Goal: Transaction & Acquisition: Register for event/course

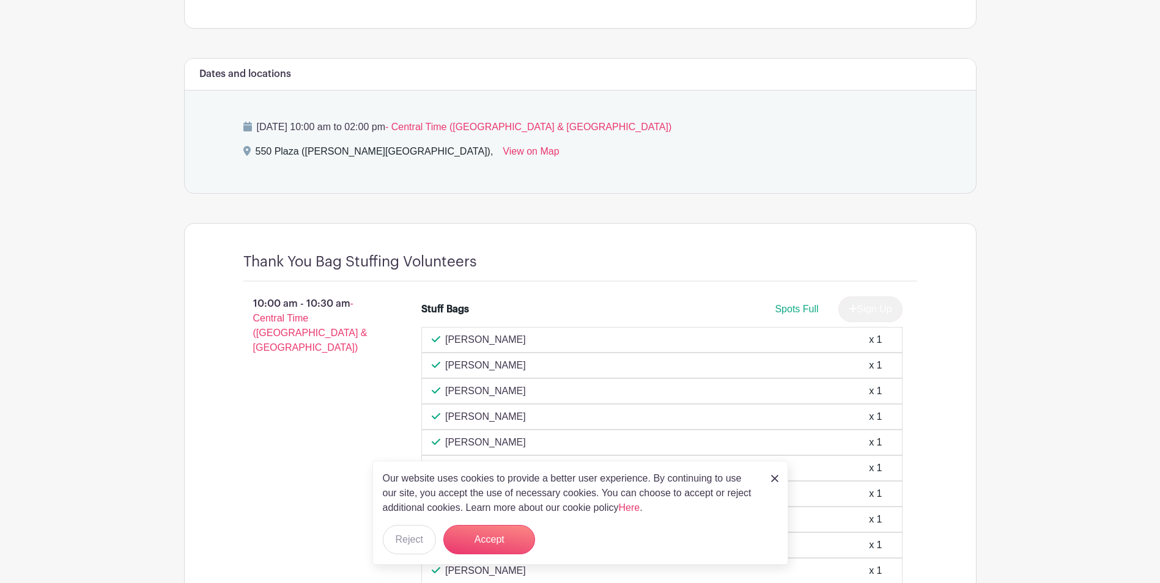
scroll to position [514, 0]
click at [771, 472] on link at bounding box center [774, 478] width 7 height 15
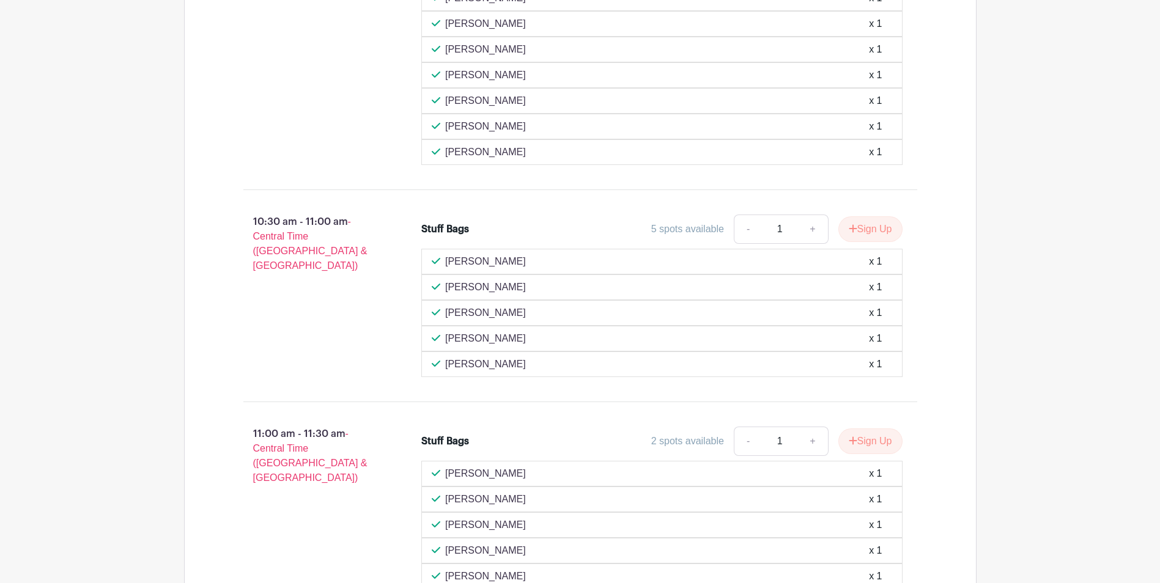
scroll to position [932, 0]
click at [872, 225] on button "Sign Up" at bounding box center [870, 230] width 64 height 26
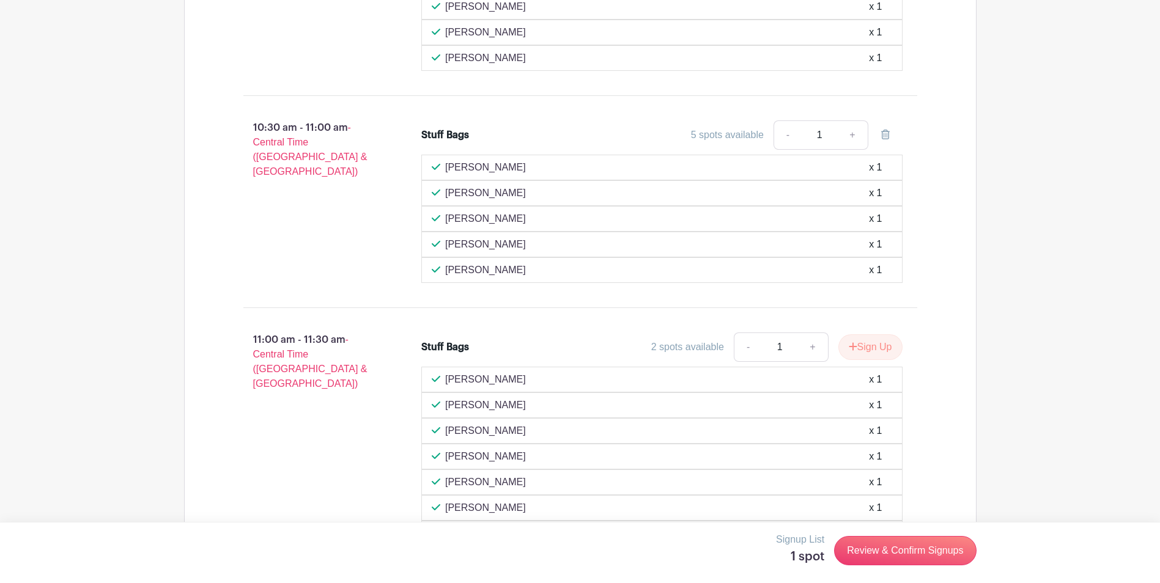
scroll to position [951, 0]
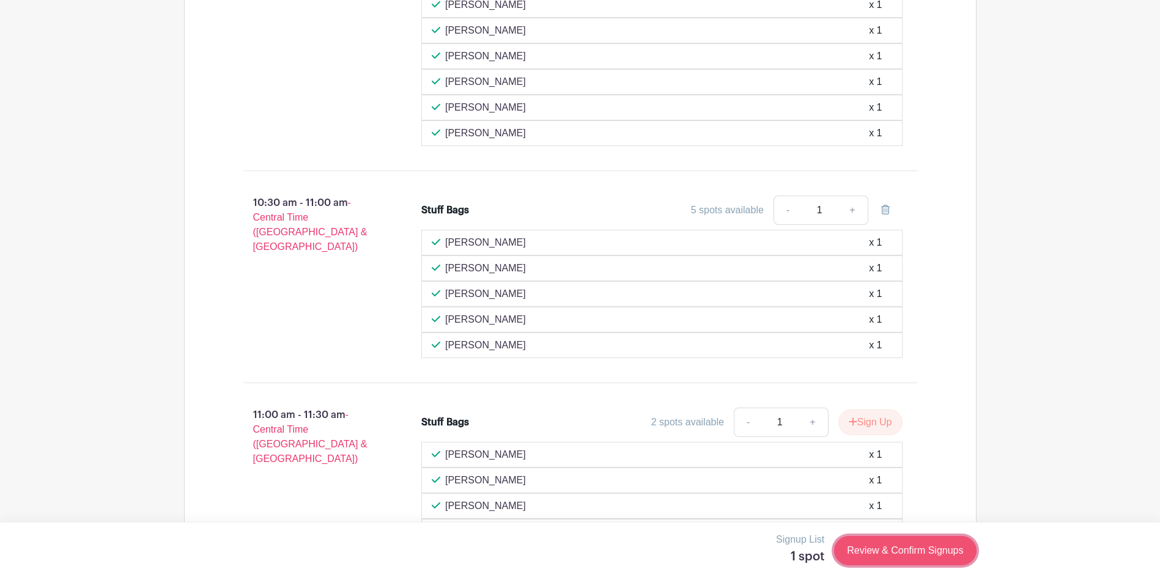
click at [871, 549] on link "Review & Confirm Signups" at bounding box center [905, 550] width 142 height 29
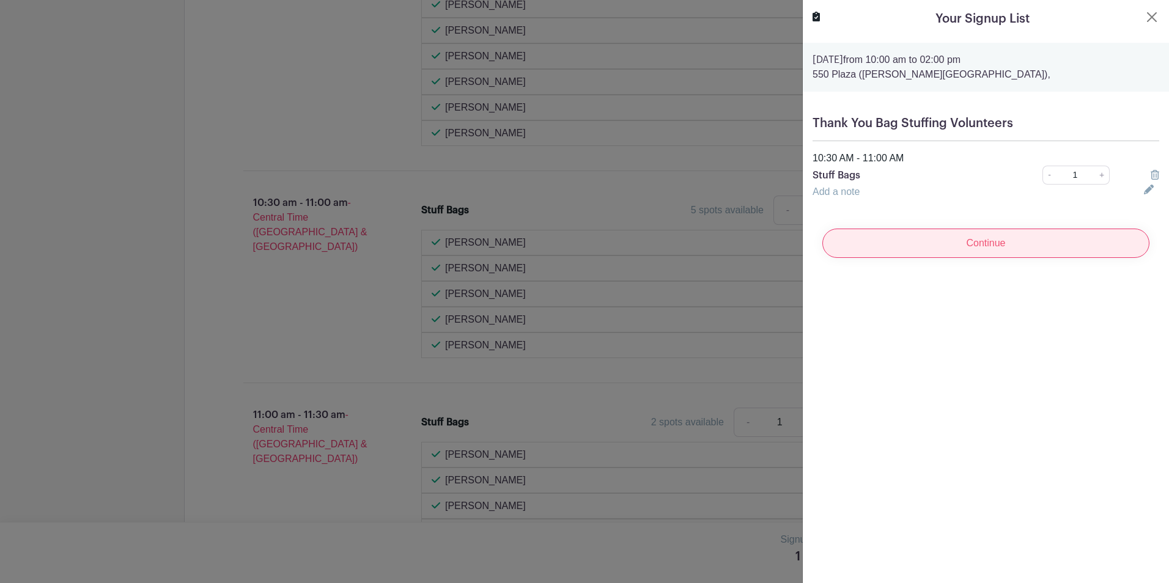
click at [914, 232] on input "Continue" at bounding box center [985, 243] width 327 height 29
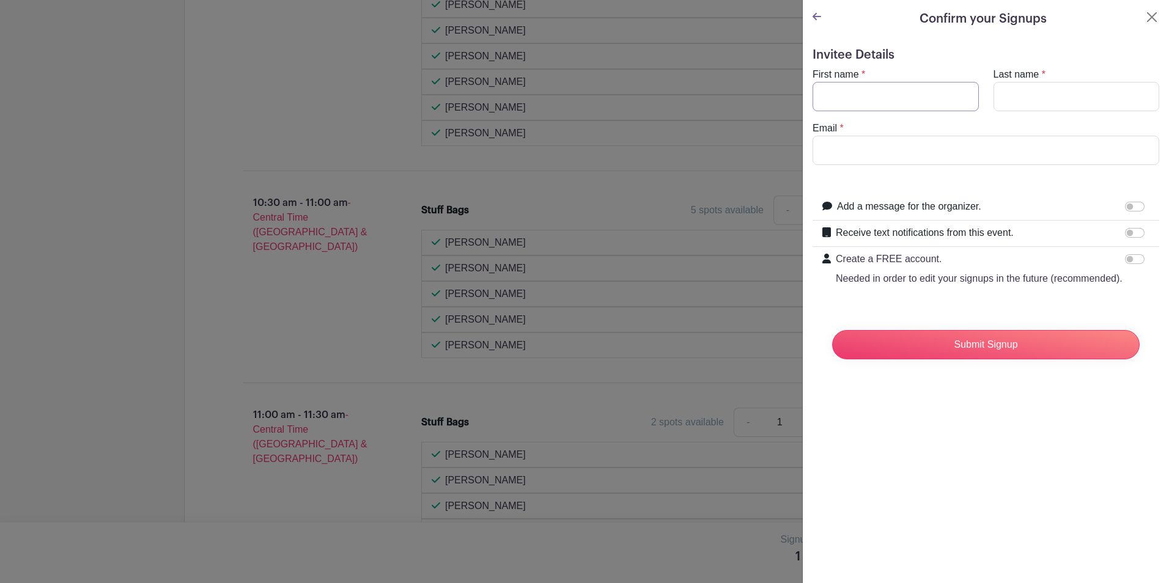
click at [937, 105] on input "First name" at bounding box center [895, 96] width 166 height 29
type input "Ashley"
type input "Noh"
type input "Ashley.Noh@wholefoods.com"
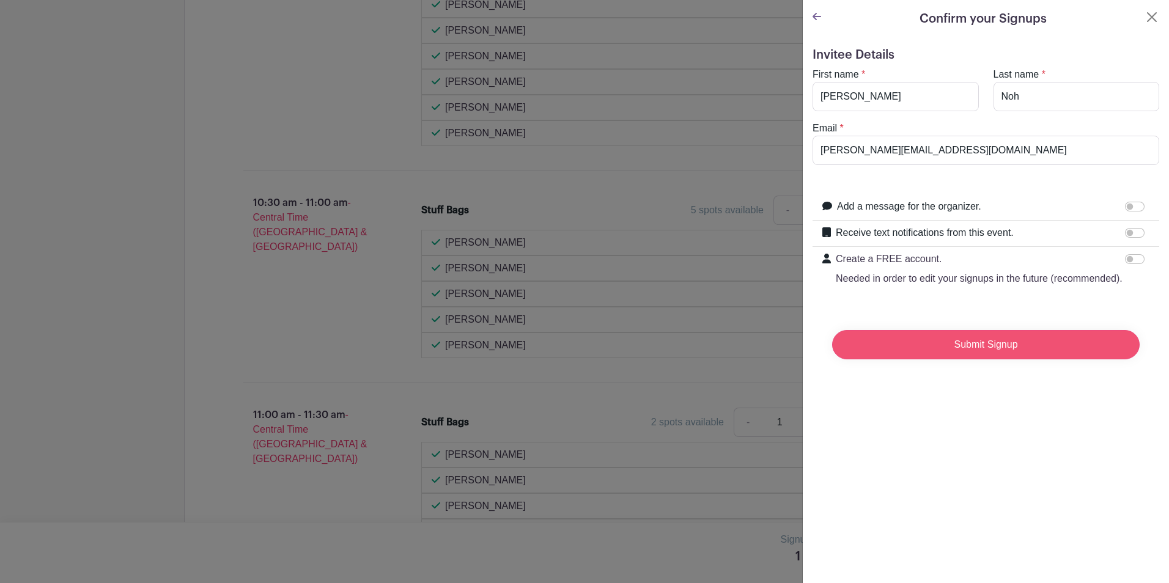
click at [943, 359] on input "Submit Signup" at bounding box center [985, 344] width 307 height 29
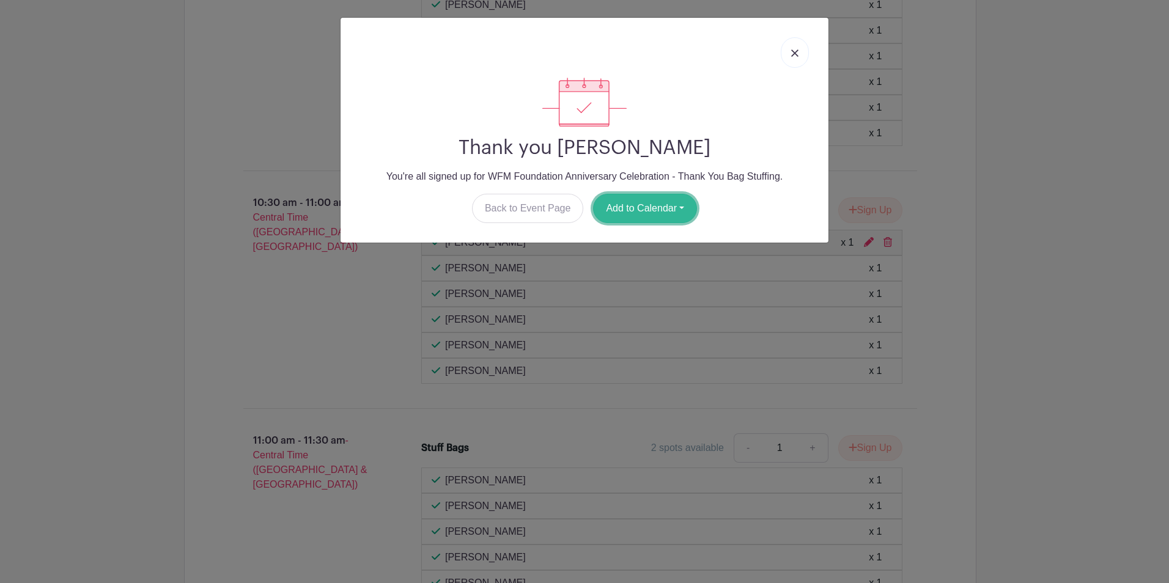
click at [654, 205] on button "Add to Calendar" at bounding box center [645, 208] width 104 height 29
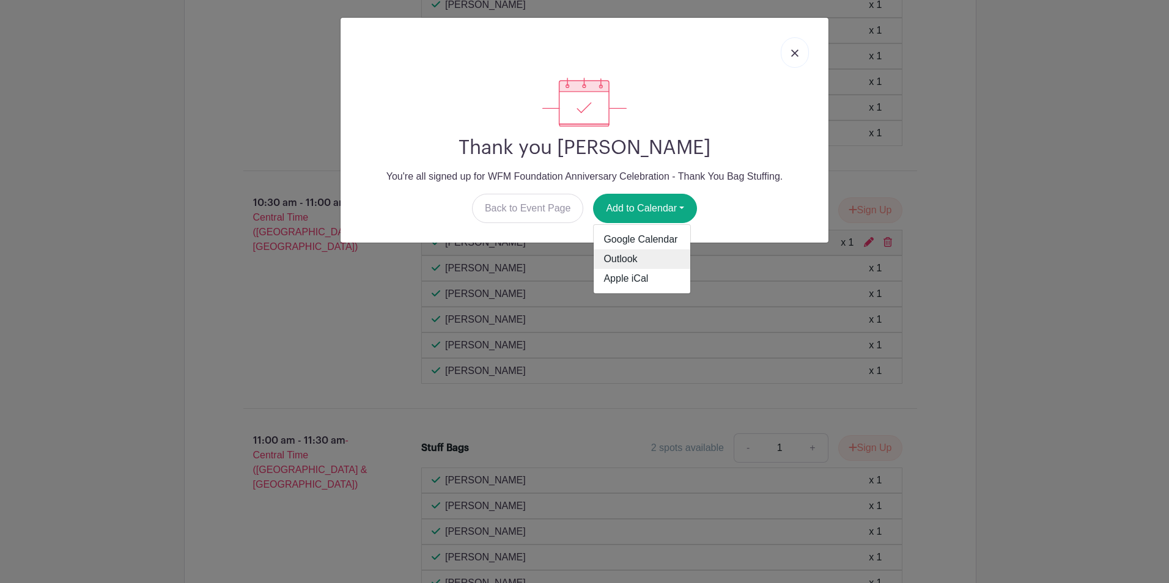
click at [641, 260] on link "Outlook" at bounding box center [642, 259] width 97 height 20
click at [982, 197] on div "Thank you Ashley Noh You're all signed up for WFM Foundation Anniversary Celebr…" at bounding box center [584, 291] width 1169 height 583
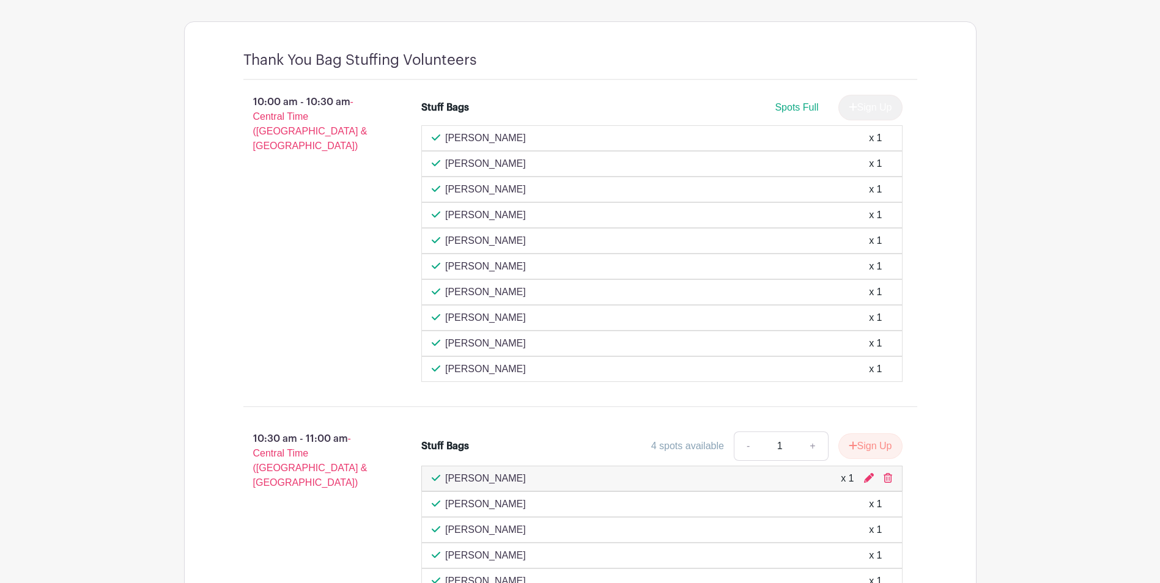
scroll to position [715, 0]
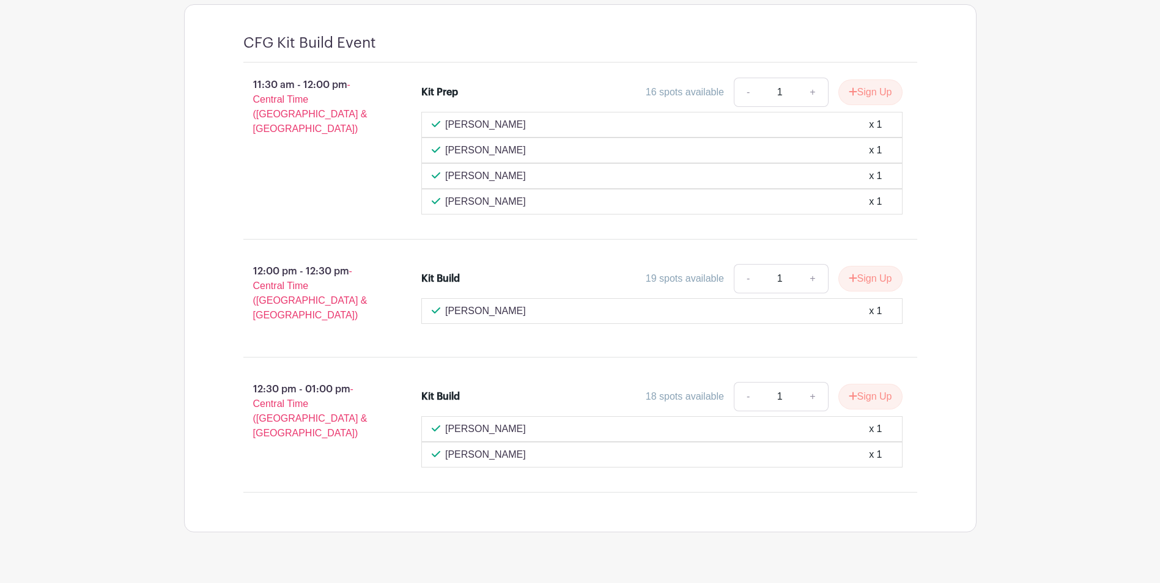
scroll to position [733, 0]
